Goal: Information Seeking & Learning: Learn about a topic

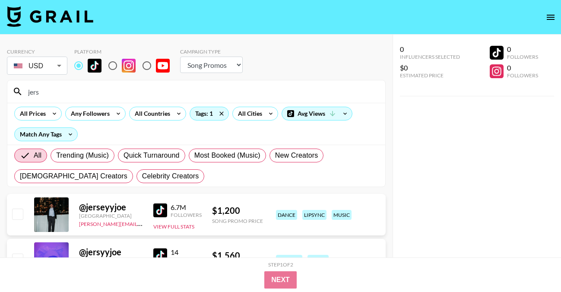
select select "Song"
type input "j"
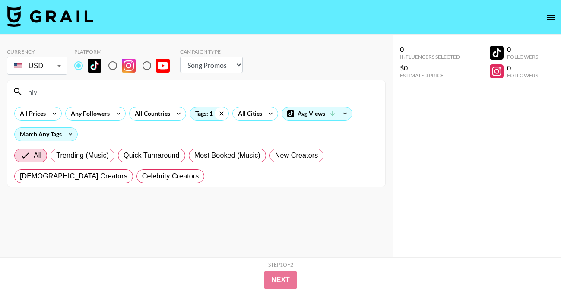
type input "niy"
click at [221, 115] on icon at bounding box center [222, 113] width 14 height 13
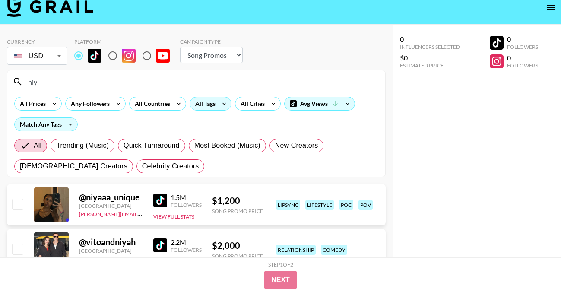
scroll to position [12, 0]
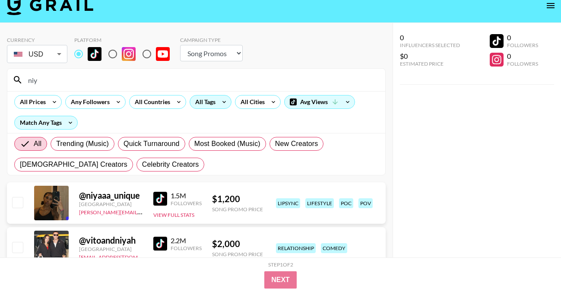
click at [219, 101] on icon at bounding box center [224, 102] width 14 height 13
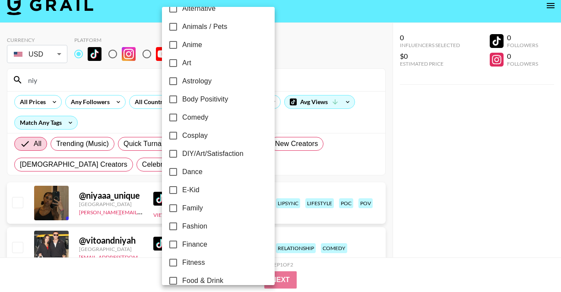
scroll to position [69, 0]
click at [196, 175] on span "Dance" at bounding box center [192, 171] width 20 height 10
click at [182, 175] on input "Dance" at bounding box center [173, 171] width 18 height 18
checkbox input "true"
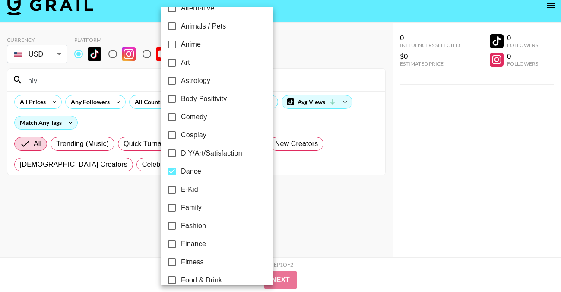
click at [288, 59] on div at bounding box center [280, 146] width 561 height 292
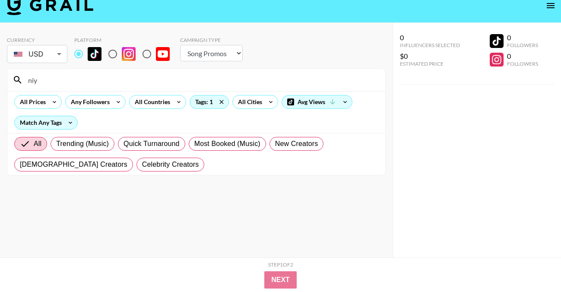
click at [49, 81] on input "niy" at bounding box center [201, 80] width 357 height 14
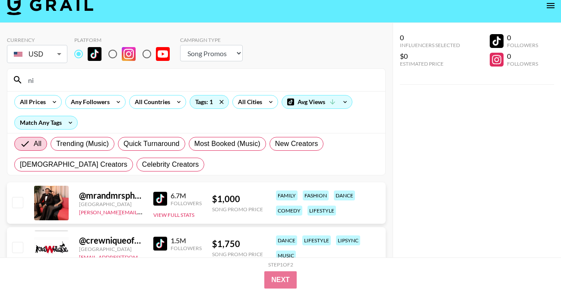
type input "n"
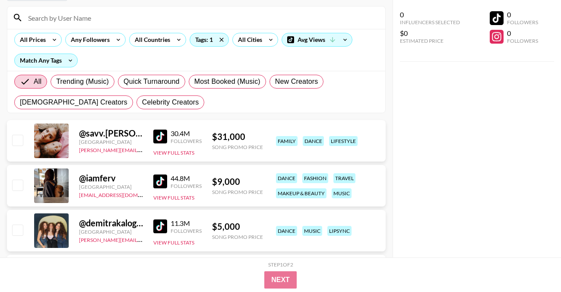
scroll to position [74, 0]
click at [208, 38] on div "Tags: 1" at bounding box center [209, 39] width 38 height 13
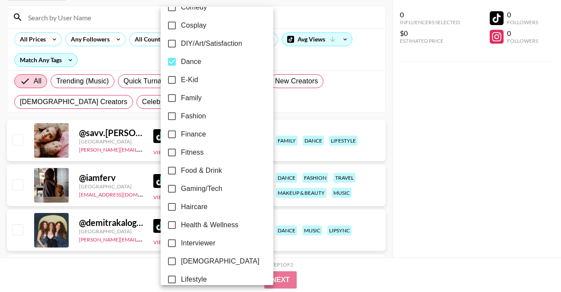
scroll to position [177, 0]
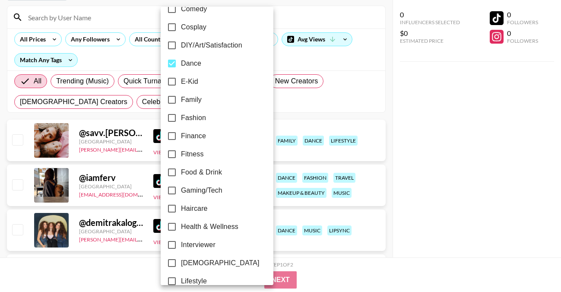
click at [191, 59] on span "Dance" at bounding box center [191, 63] width 20 height 10
click at [181, 59] on input "Dance" at bounding box center [172, 63] width 18 height 18
checkbox input "false"
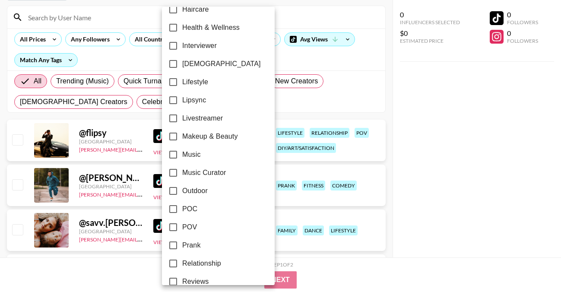
scroll to position [534, 0]
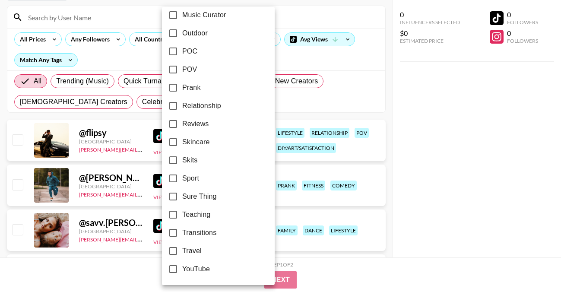
click at [202, 51] on label "POC" at bounding box center [212, 51] width 97 height 18
click at [182, 51] on input "POC" at bounding box center [173, 51] width 18 height 18
checkbox input "true"
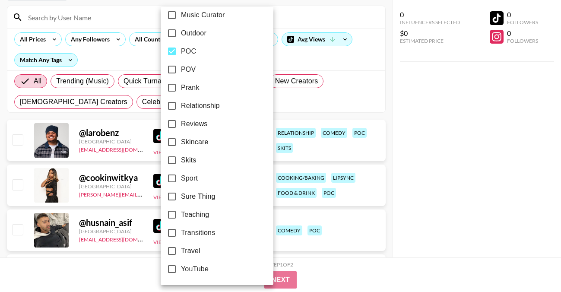
click at [328, 68] on div at bounding box center [280, 146] width 561 height 292
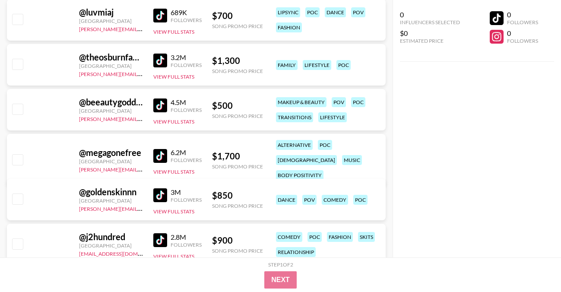
scroll to position [1363, 0]
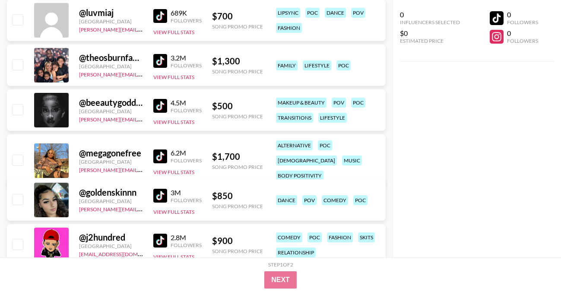
click at [158, 195] on img at bounding box center [160, 196] width 14 height 14
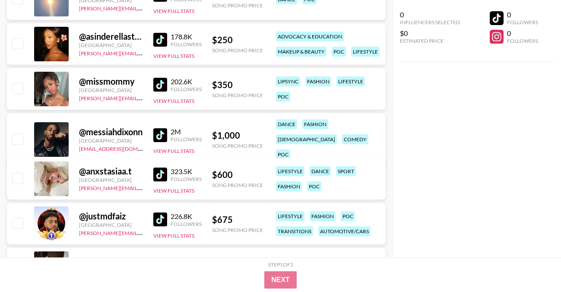
scroll to position [2239, 0]
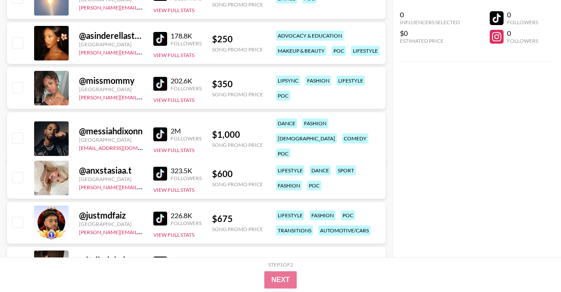
click at [164, 85] on img at bounding box center [160, 84] width 14 height 14
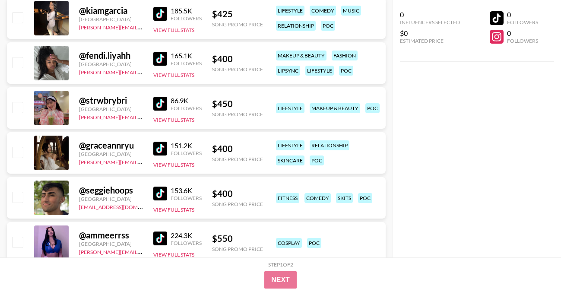
scroll to position [2939, 0]
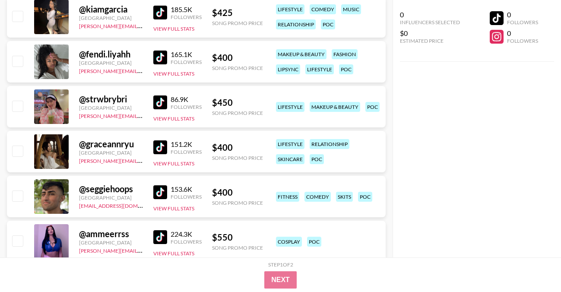
click at [159, 55] on img at bounding box center [160, 58] width 14 height 14
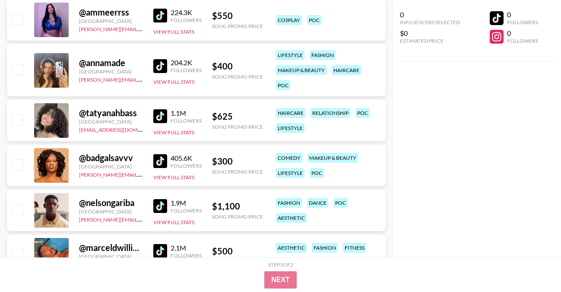
scroll to position [3162, 0]
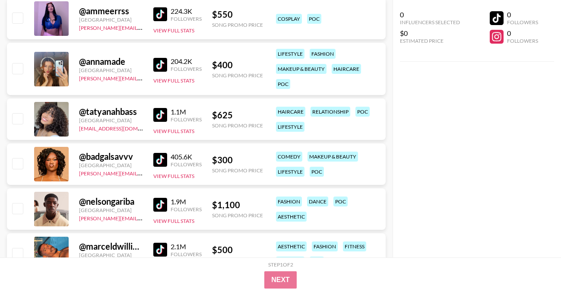
click at [160, 117] on img at bounding box center [160, 115] width 14 height 14
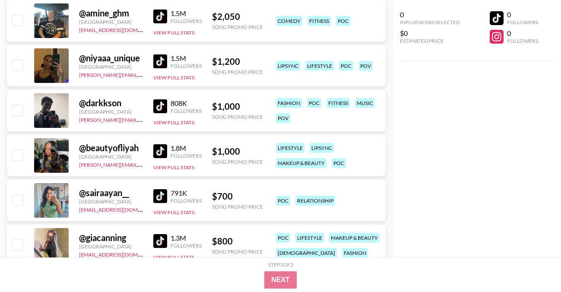
scroll to position [0, 0]
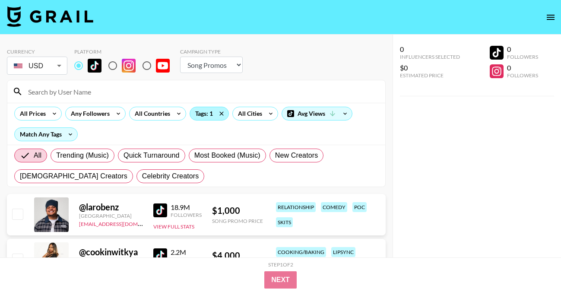
click at [213, 109] on div "Tags: 1" at bounding box center [209, 113] width 38 height 13
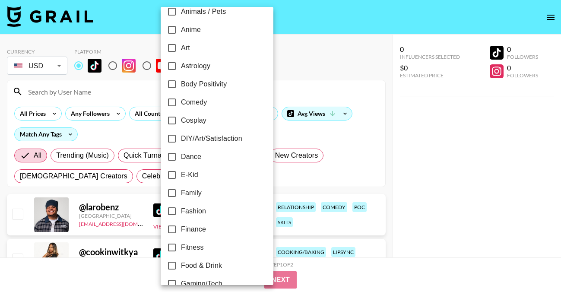
scroll to position [86, 0]
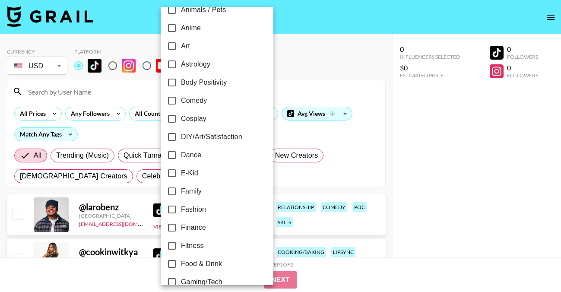
click at [193, 153] on span "Dance" at bounding box center [191, 155] width 20 height 10
click at [181, 153] on input "Dance" at bounding box center [172, 155] width 18 height 18
checkbox input "true"
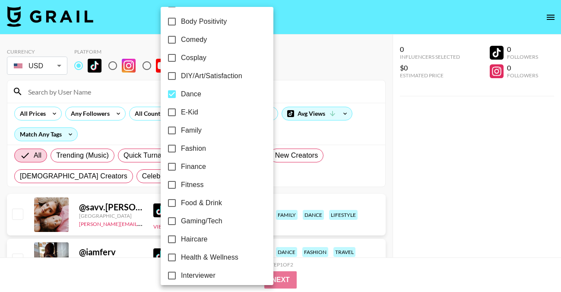
scroll to position [534, 0]
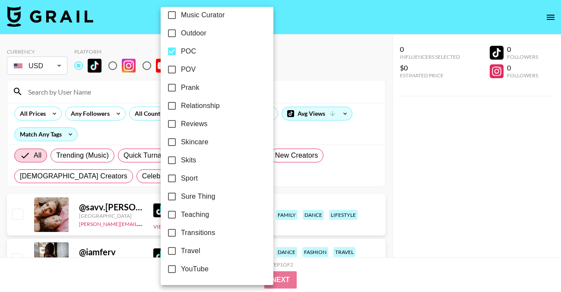
click at [193, 52] on span "POC" at bounding box center [188, 51] width 15 height 10
click at [181, 52] on input "POC" at bounding box center [172, 51] width 18 height 18
checkbox input "false"
click at [306, 75] on div at bounding box center [280, 146] width 561 height 292
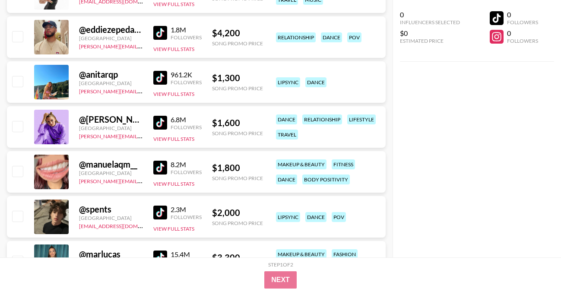
scroll to position [1808, 0]
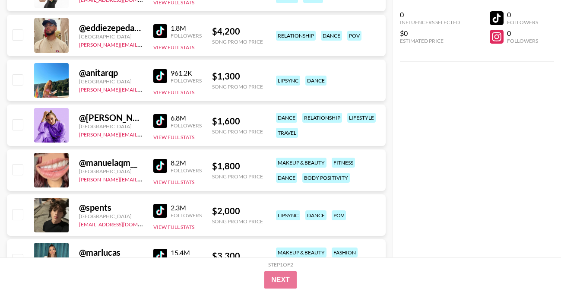
click at [160, 210] on img at bounding box center [160, 211] width 14 height 14
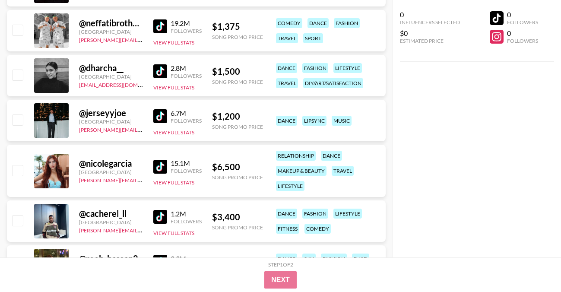
scroll to position [2218, 0]
click at [164, 115] on img at bounding box center [160, 116] width 14 height 14
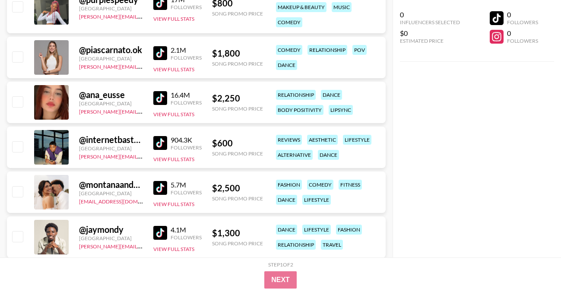
scroll to position [2710, 0]
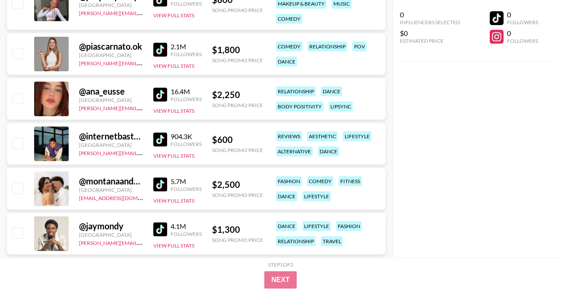
click at [164, 137] on img at bounding box center [160, 140] width 14 height 14
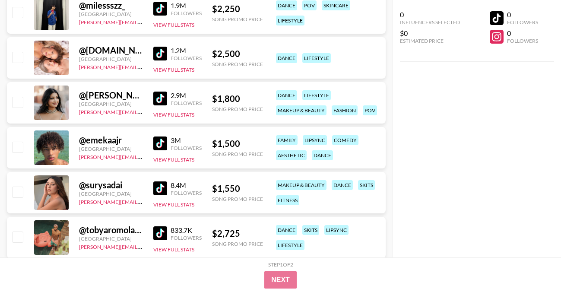
scroll to position [3606, 0]
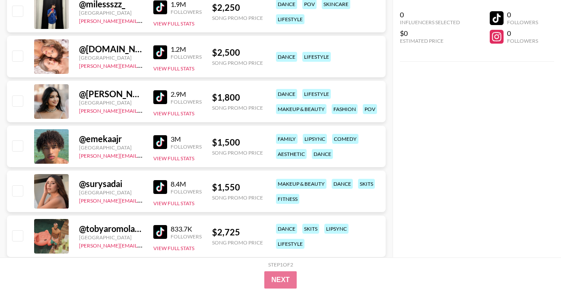
click at [159, 140] on img at bounding box center [160, 142] width 14 height 14
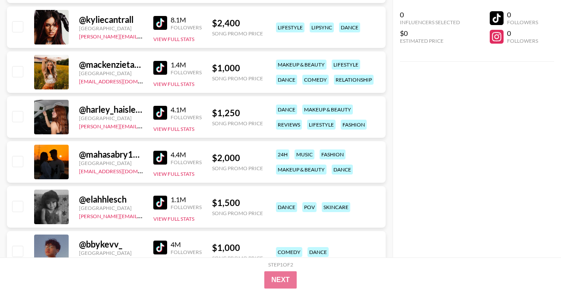
scroll to position [4356, 0]
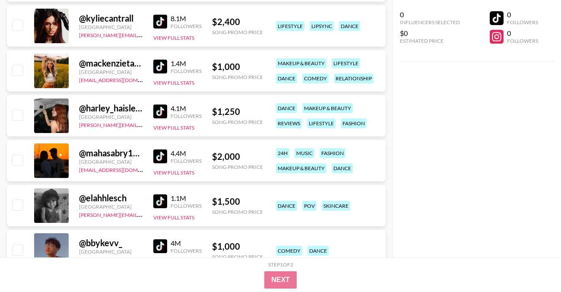
click at [165, 114] on img at bounding box center [160, 112] width 14 height 14
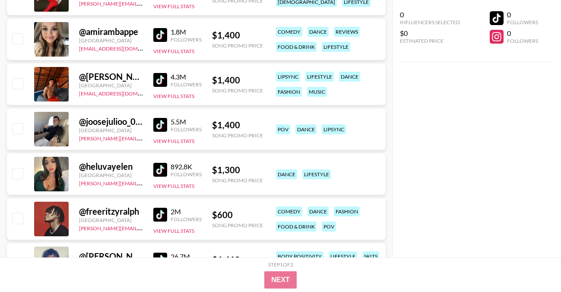
scroll to position [5385, 0]
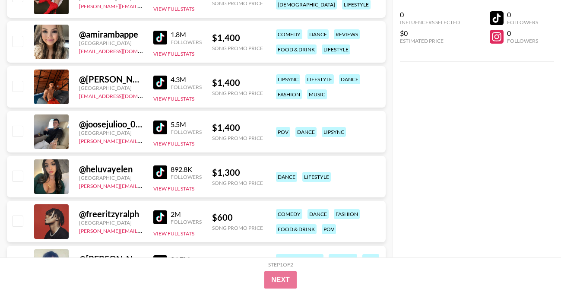
click at [157, 34] on img at bounding box center [160, 38] width 14 height 14
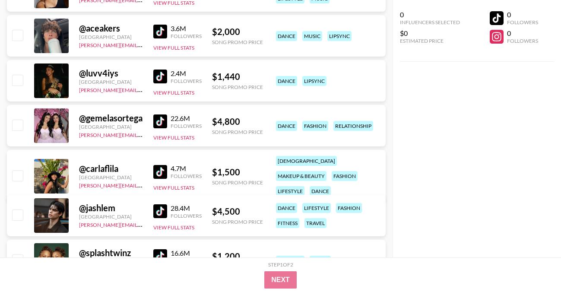
scroll to position [5935, 0]
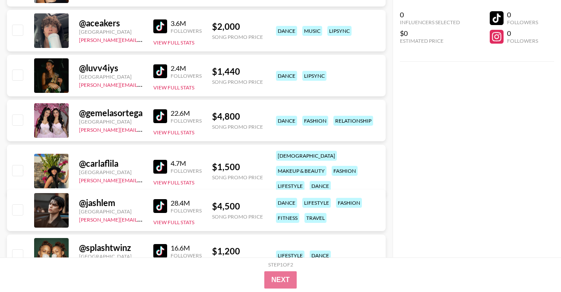
click at [159, 73] on img at bounding box center [160, 71] width 14 height 14
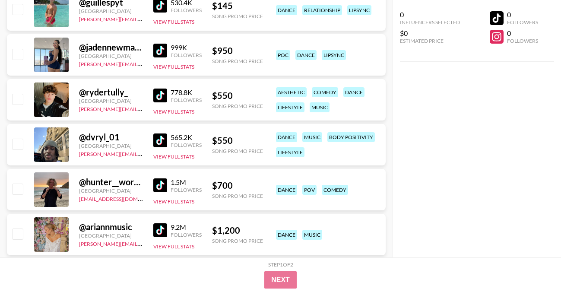
scroll to position [9102, 0]
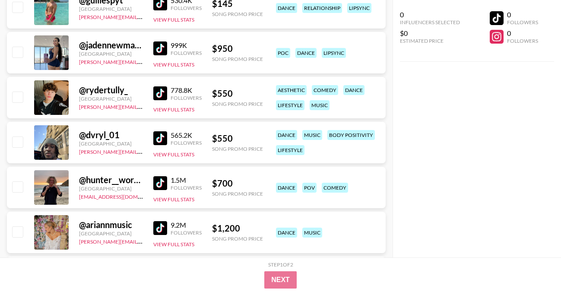
click at [163, 92] on img at bounding box center [160, 93] width 14 height 14
